Goal: Task Accomplishment & Management: Manage account settings

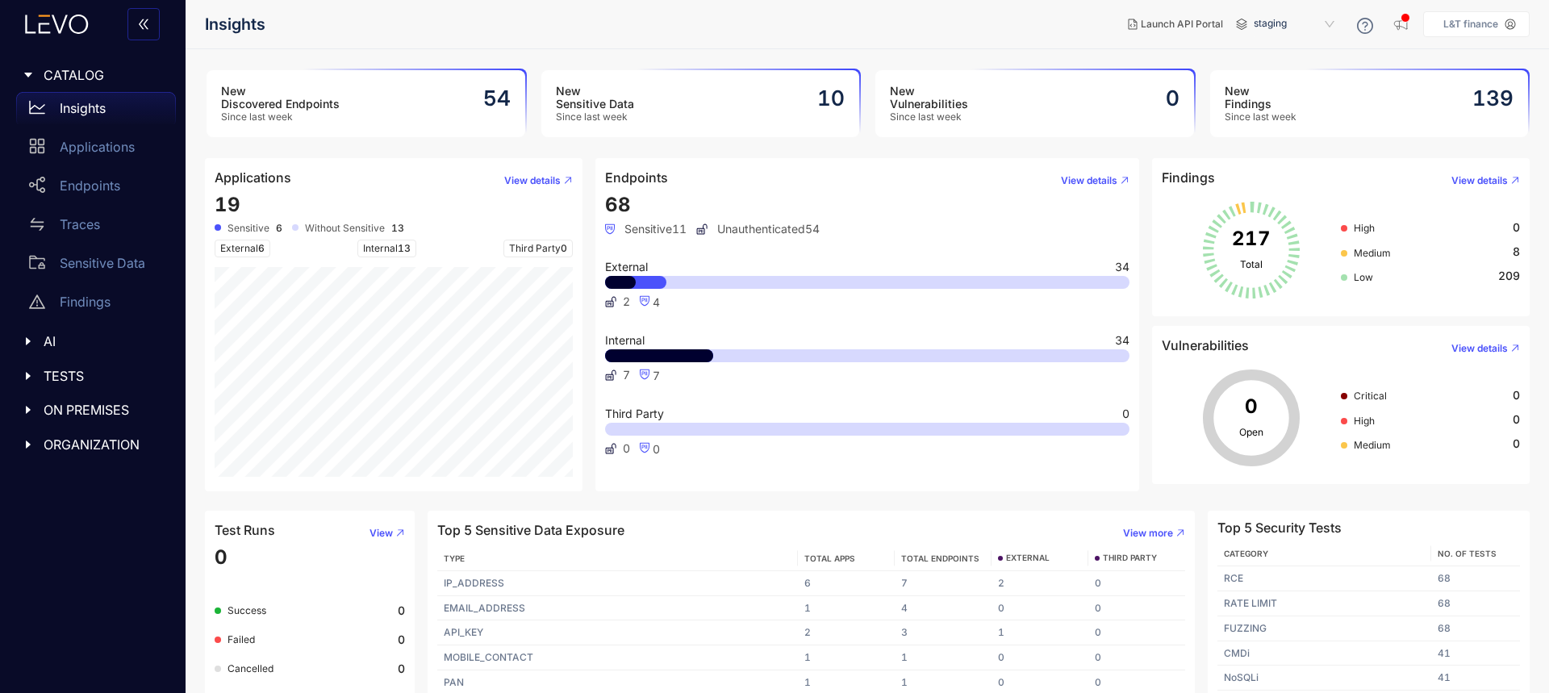
click at [47, 446] on span "ORGANIZATION" at bounding box center [103, 444] width 119 height 15
click at [81, 485] on div "IAM" at bounding box center [96, 477] width 160 height 32
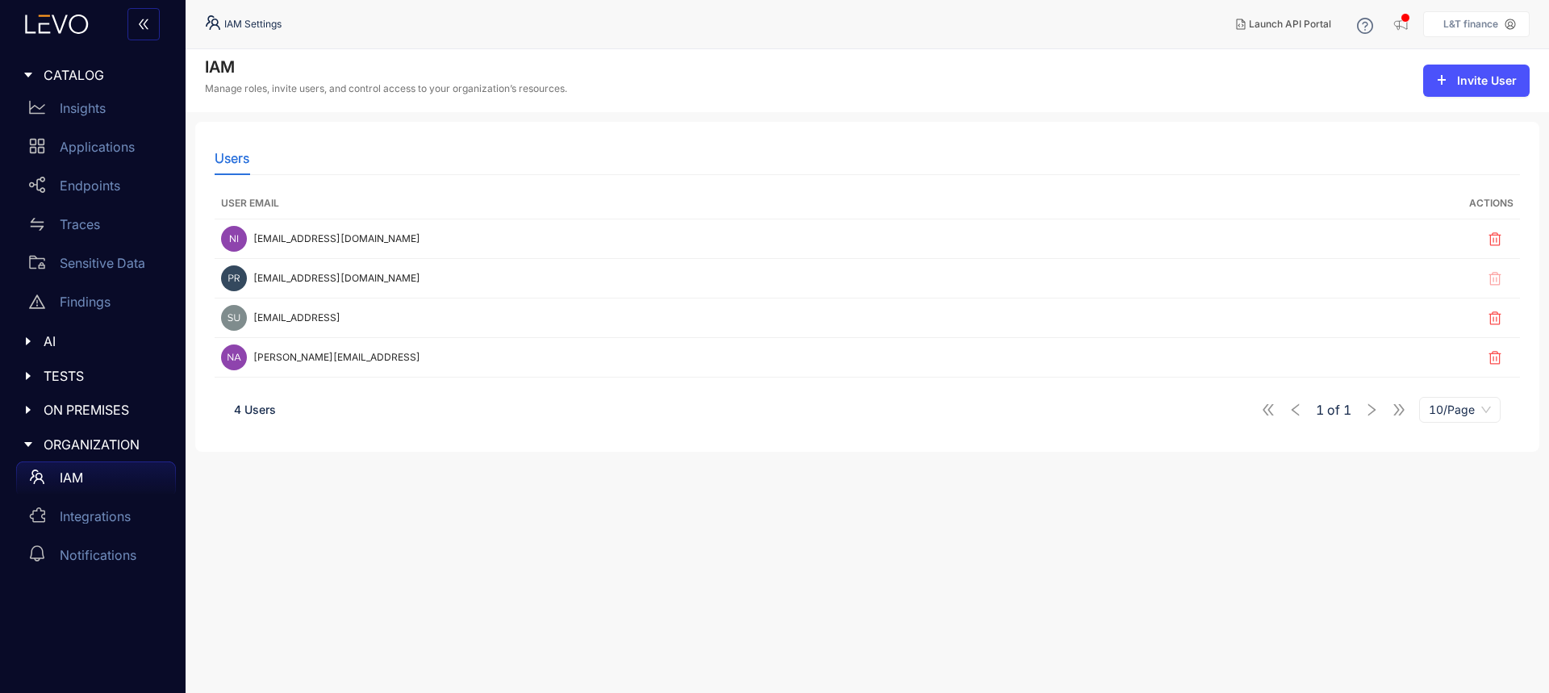
click at [119, 440] on span "ORGANIZATION" at bounding box center [103, 444] width 119 height 15
click at [1478, 19] on p "L&T finance" at bounding box center [1470, 24] width 55 height 11
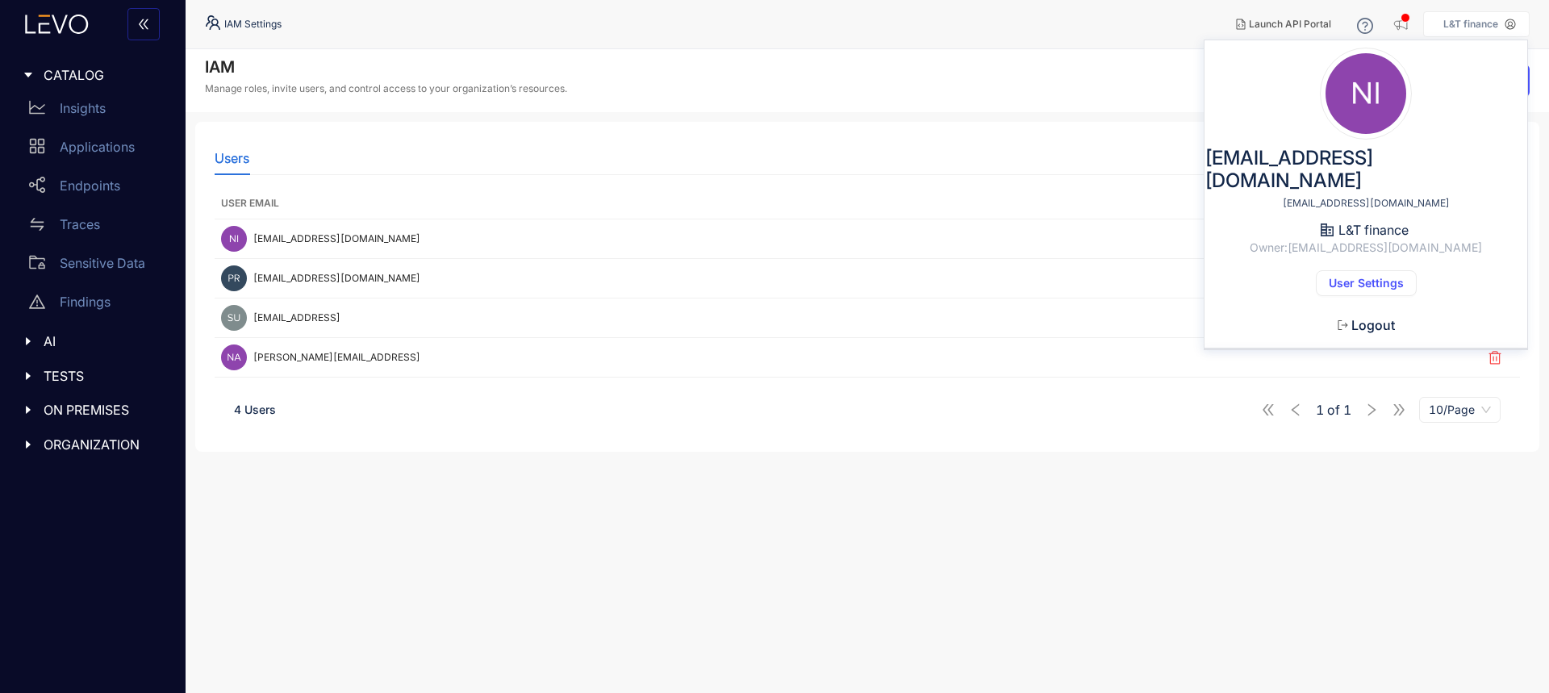
click at [1373, 318] on span "Logout" at bounding box center [1373, 325] width 44 height 15
